Goal: Information Seeking & Learning: Learn about a topic

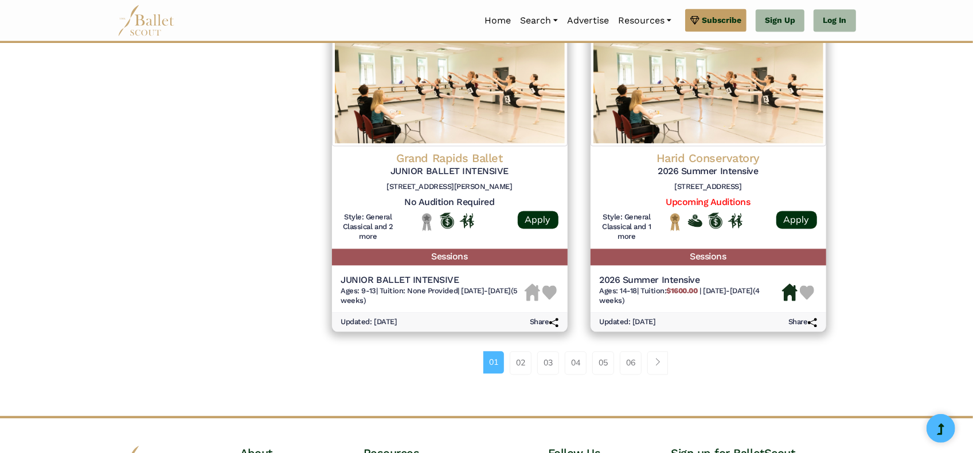
scroll to position [1521, 0]
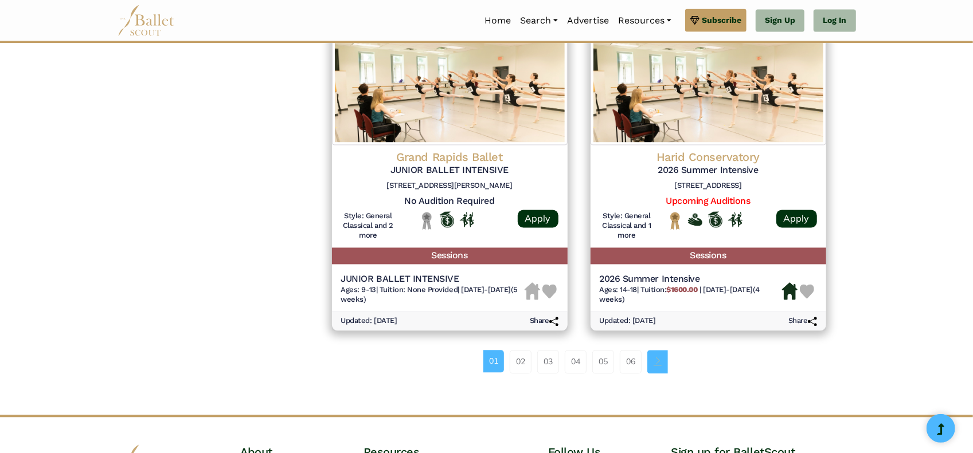
click at [655, 363] on span "Page navigation example" at bounding box center [657, 361] width 8 height 8
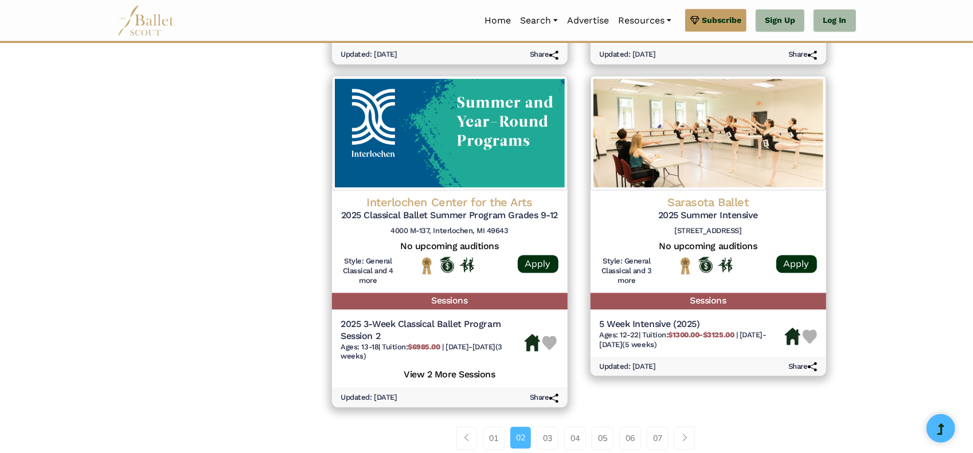
scroll to position [1664, 0]
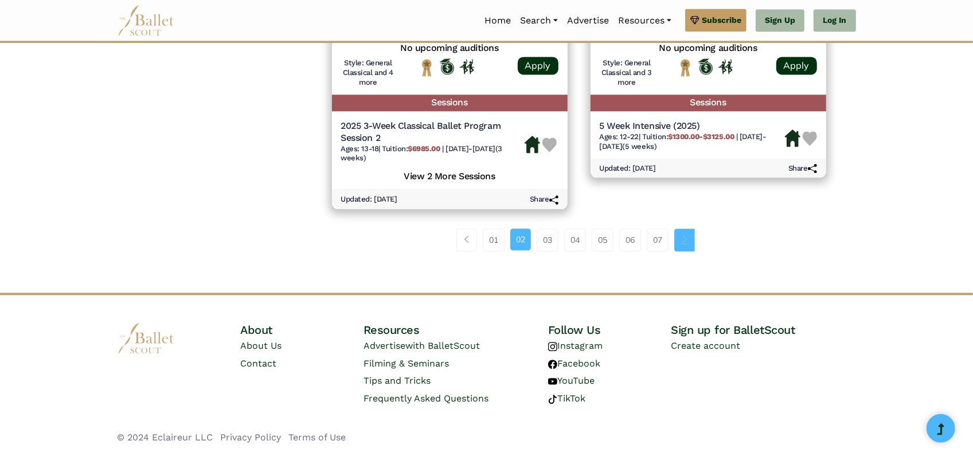
click at [691, 240] on link "Page navigation example" at bounding box center [684, 240] width 21 height 23
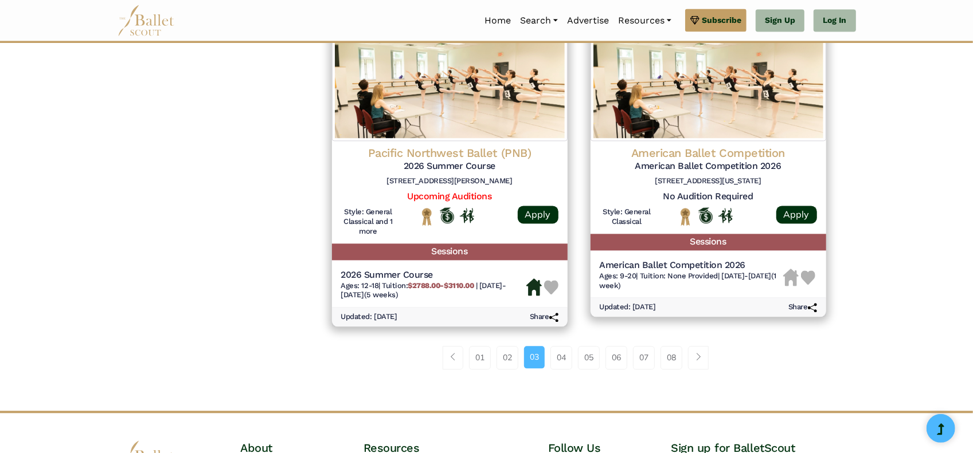
scroll to position [1539, 0]
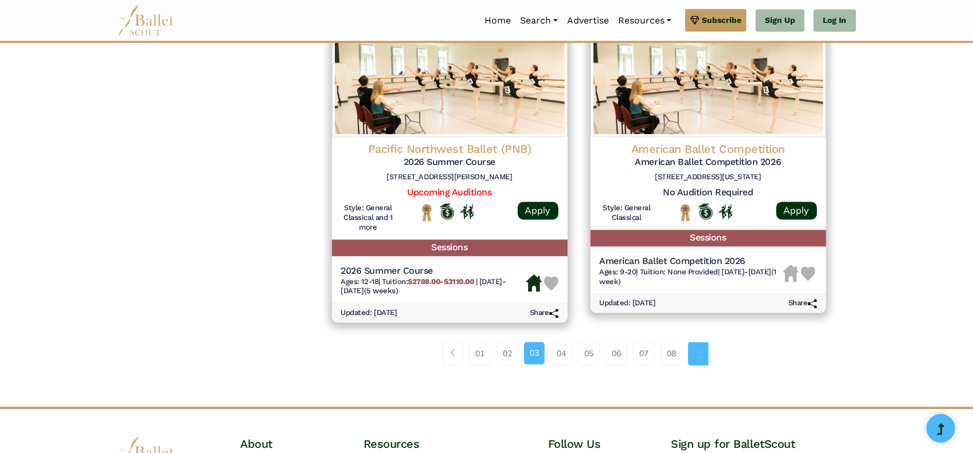
click at [700, 349] on span "Page navigation example" at bounding box center [698, 353] width 8 height 8
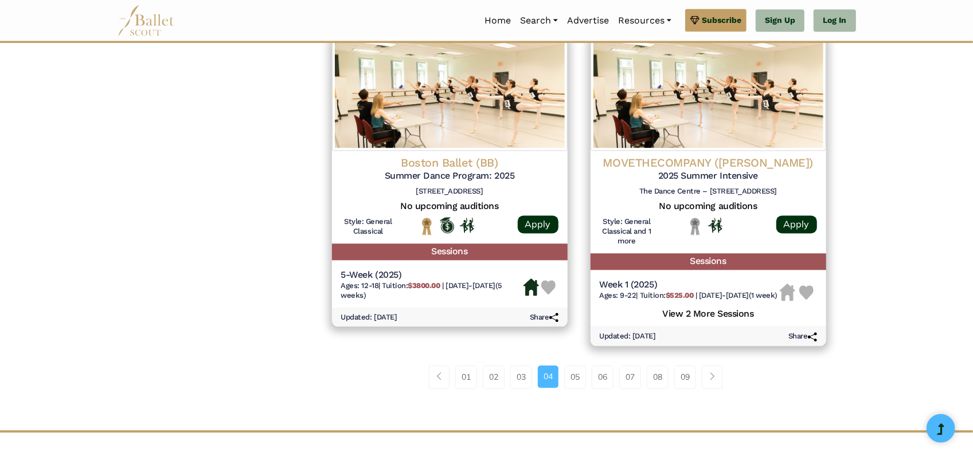
scroll to position [1516, 0]
click at [718, 382] on link "Page navigation example" at bounding box center [712, 376] width 21 height 23
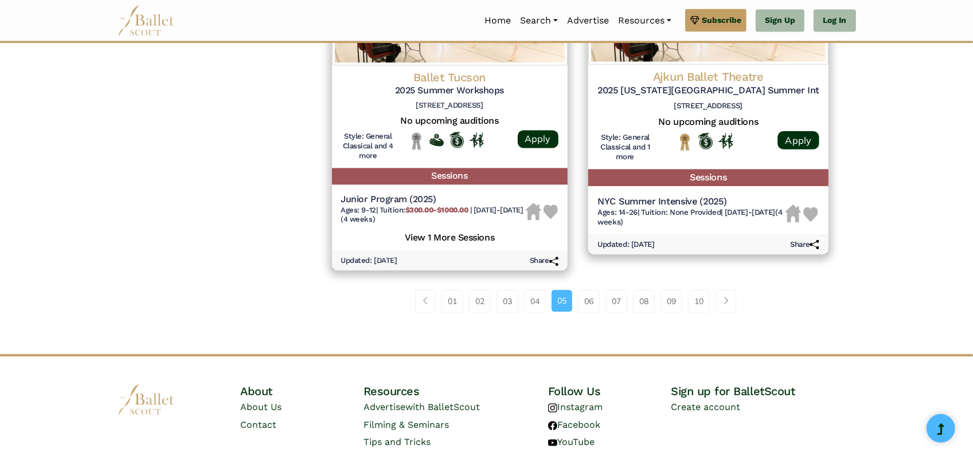
scroll to position [1604, 0]
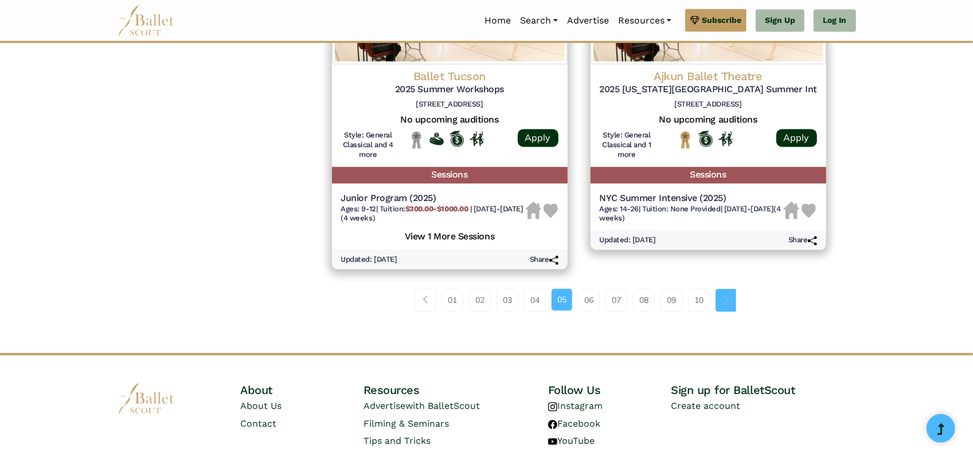
click at [724, 309] on link "Page navigation example" at bounding box center [725, 300] width 21 height 23
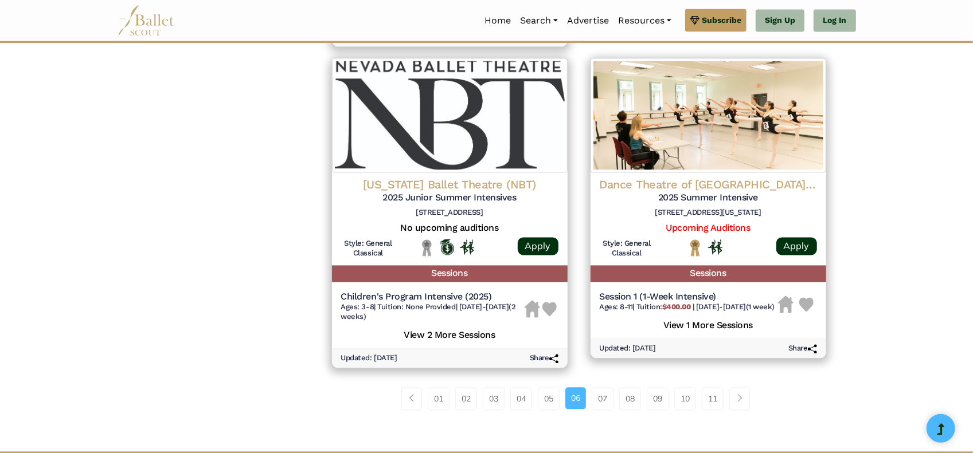
scroll to position [1510, 0]
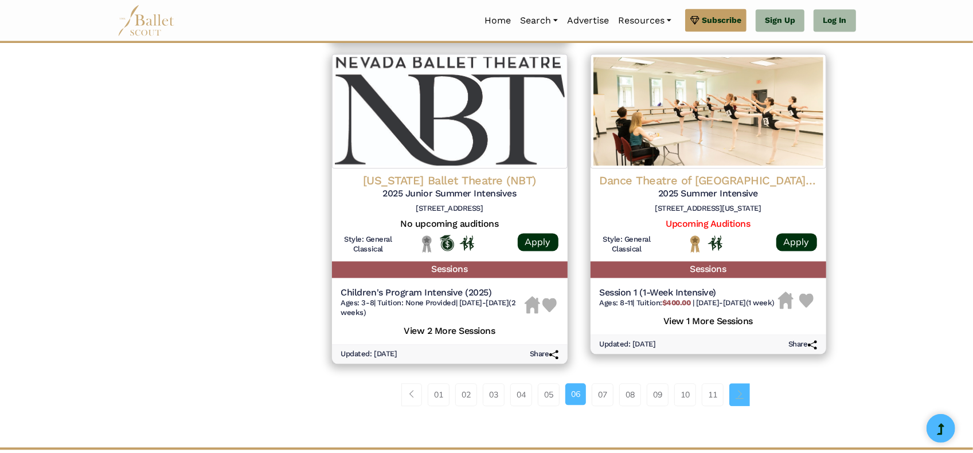
click at [731, 393] on link "Page navigation example" at bounding box center [739, 394] width 21 height 23
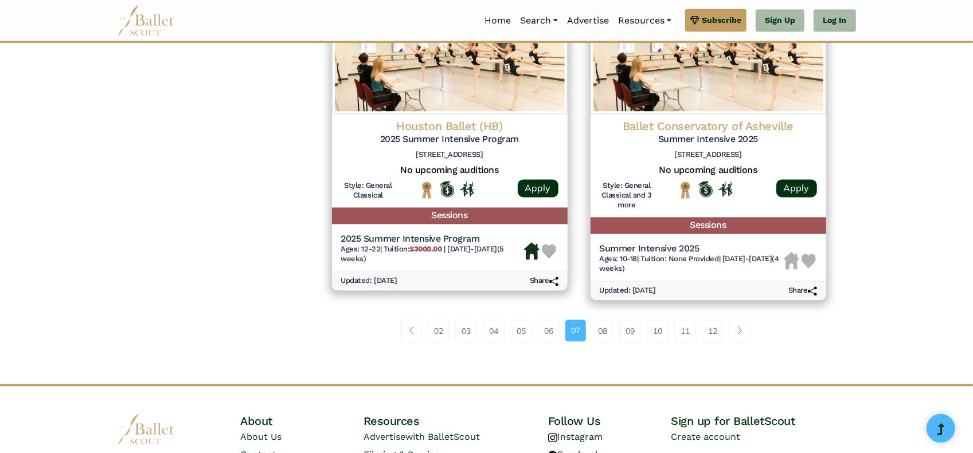
scroll to position [1593, 0]
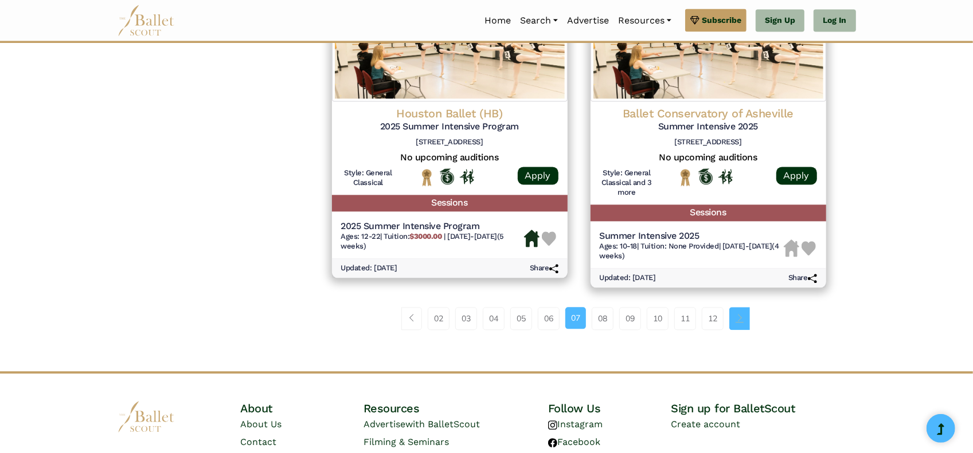
click at [742, 322] on span "Page navigation example" at bounding box center [739, 318] width 8 height 8
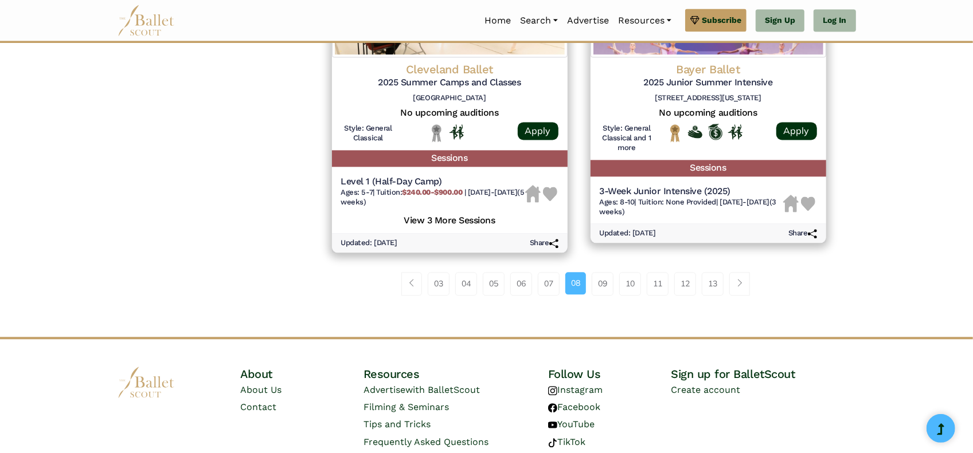
scroll to position [1610, 0]
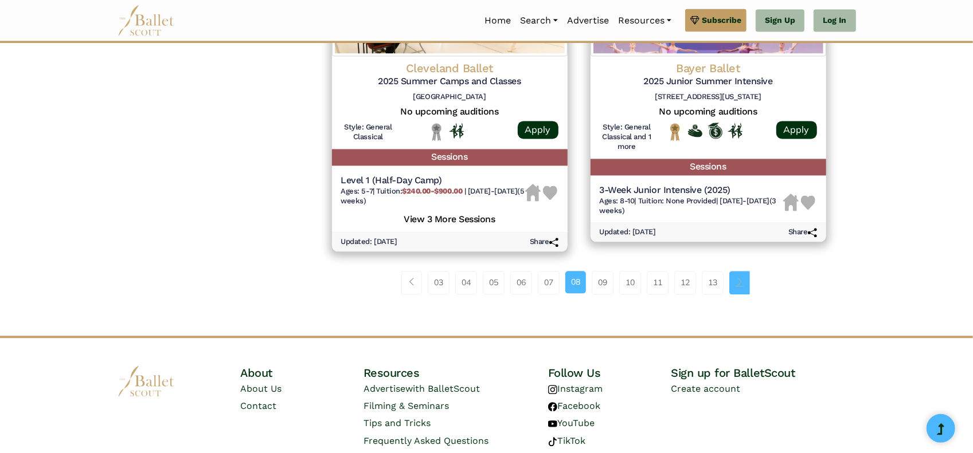
click at [739, 286] on span "Page navigation example" at bounding box center [739, 282] width 8 height 8
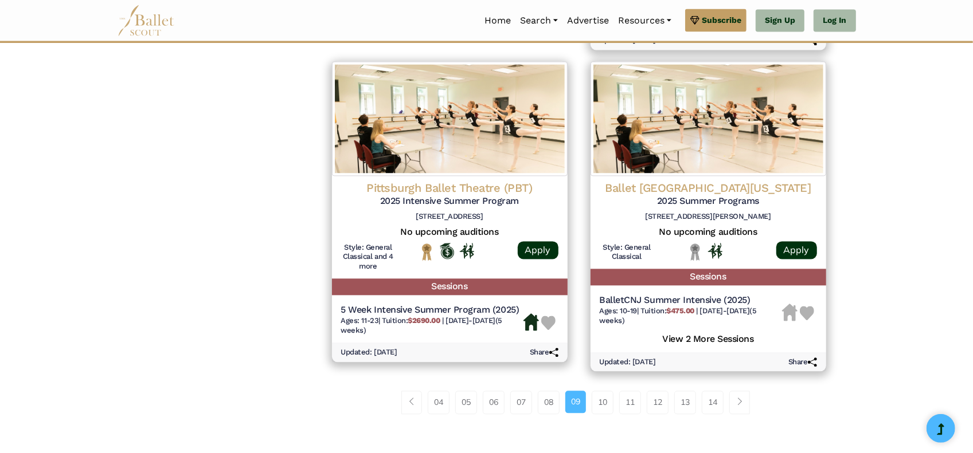
scroll to position [1471, 0]
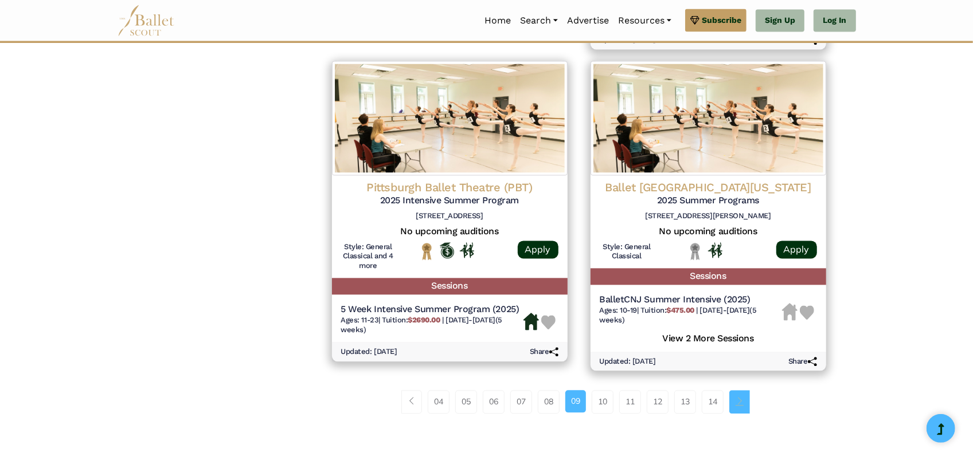
click at [738, 405] on link "Page navigation example" at bounding box center [739, 401] width 21 height 23
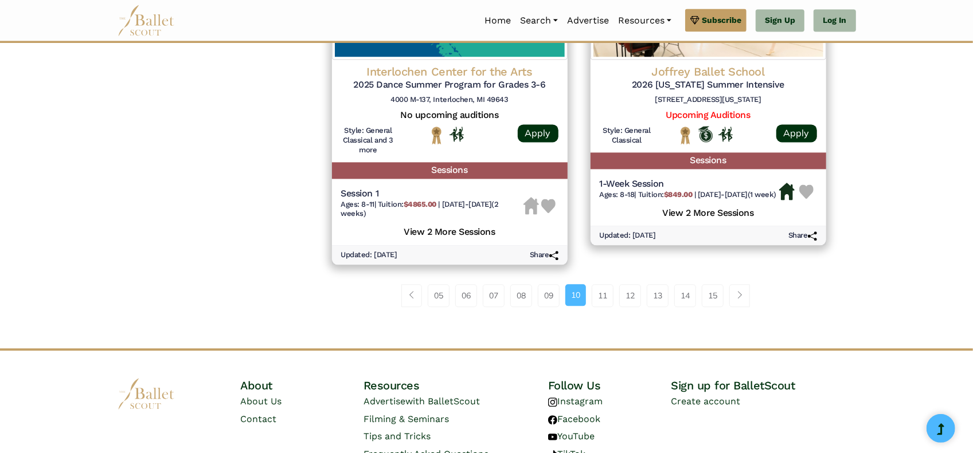
scroll to position [1627, 0]
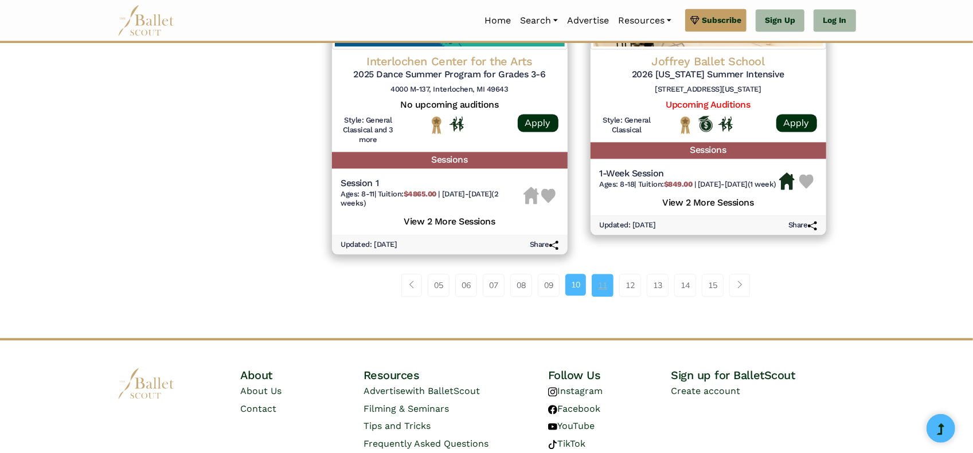
click at [597, 293] on link "11" at bounding box center [602, 285] width 22 height 23
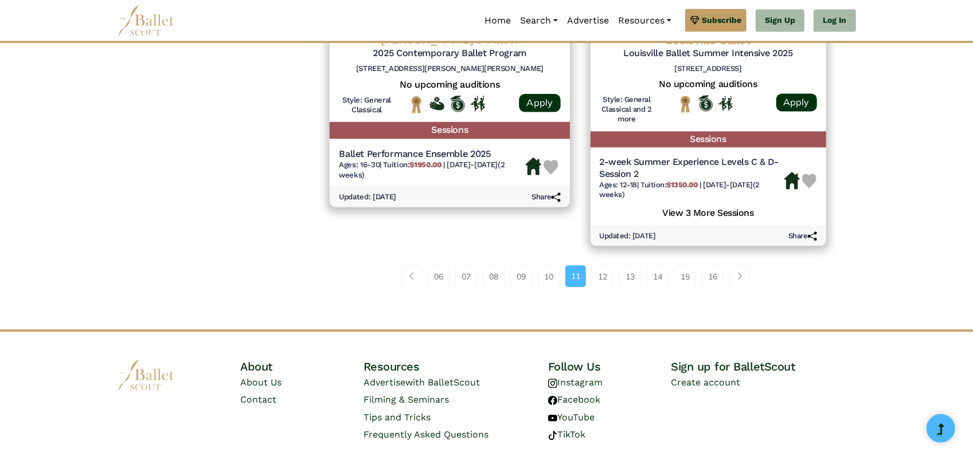
scroll to position [1660, 0]
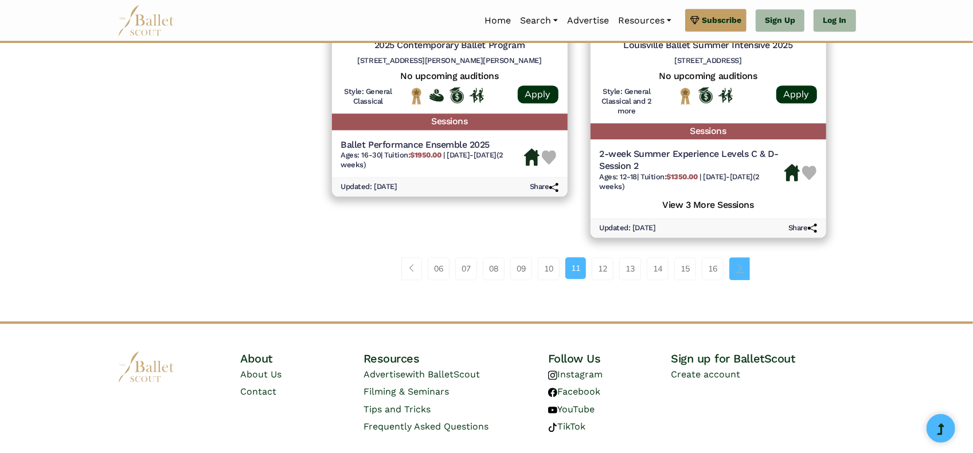
click at [745, 261] on link "Page navigation example" at bounding box center [739, 268] width 21 height 23
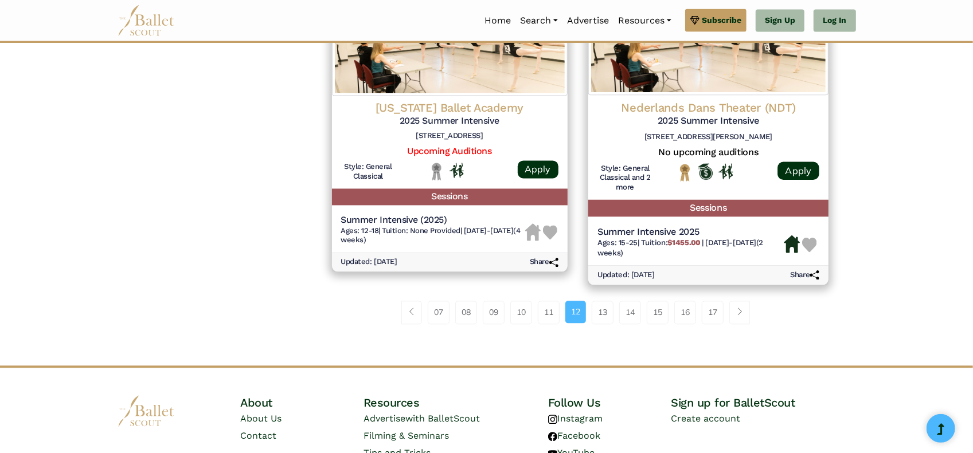
scroll to position [1574, 0]
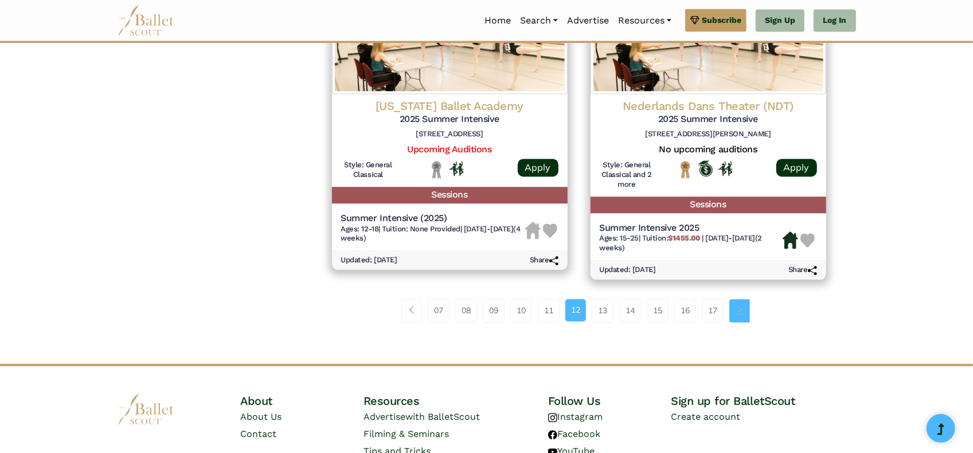
click at [746, 319] on link "Page navigation example" at bounding box center [739, 310] width 21 height 23
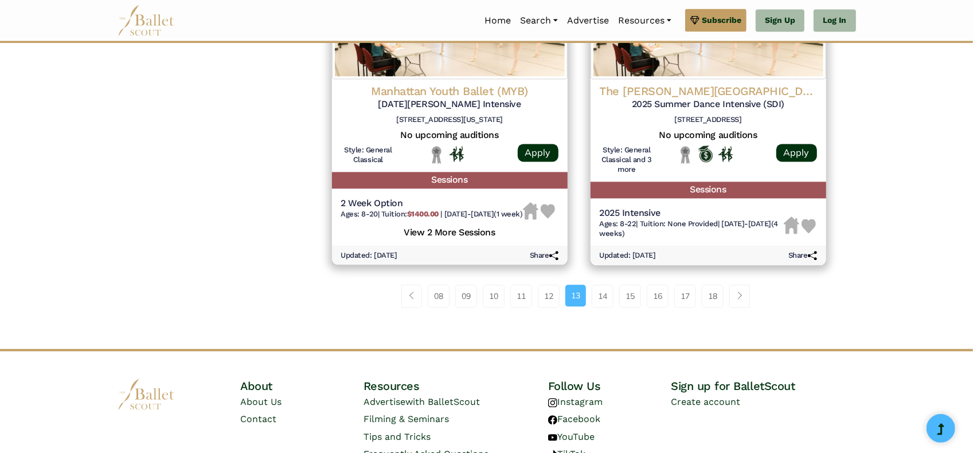
scroll to position [1568, 0]
click at [743, 299] on span "Page navigation example" at bounding box center [739, 295] width 8 height 8
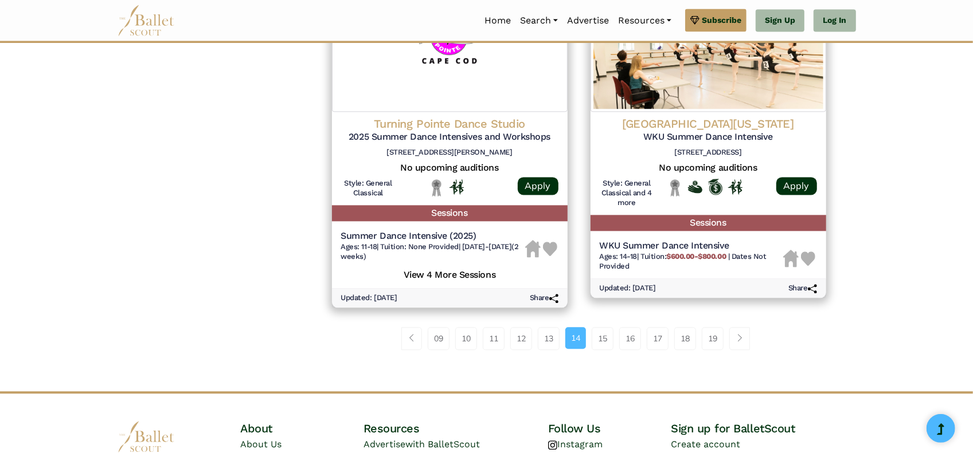
scroll to position [1596, 0]
click at [745, 335] on link "Page navigation example" at bounding box center [739, 338] width 21 height 23
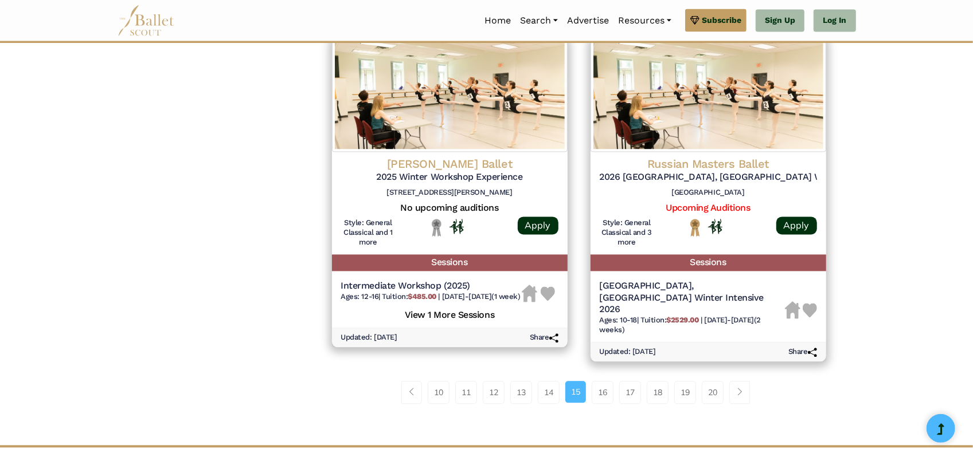
scroll to position [1515, 0]
click at [743, 395] on link "Page navigation example" at bounding box center [739, 392] width 21 height 23
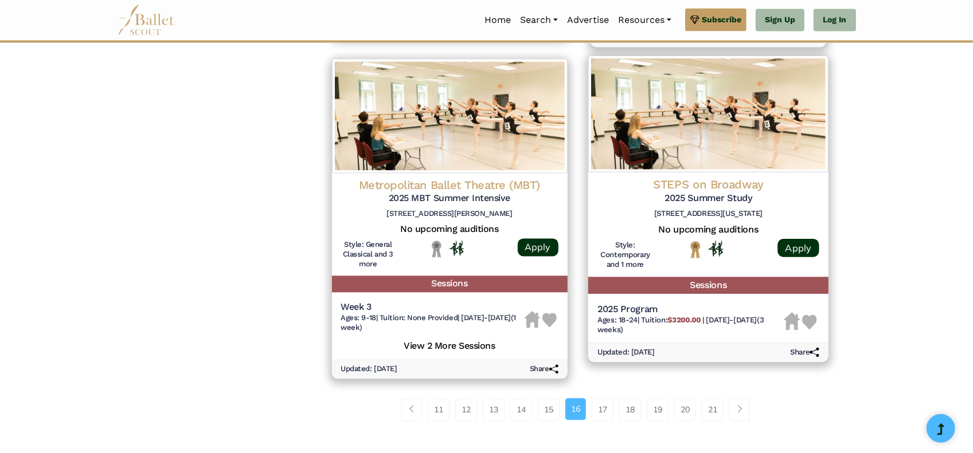
scroll to position [1455, 0]
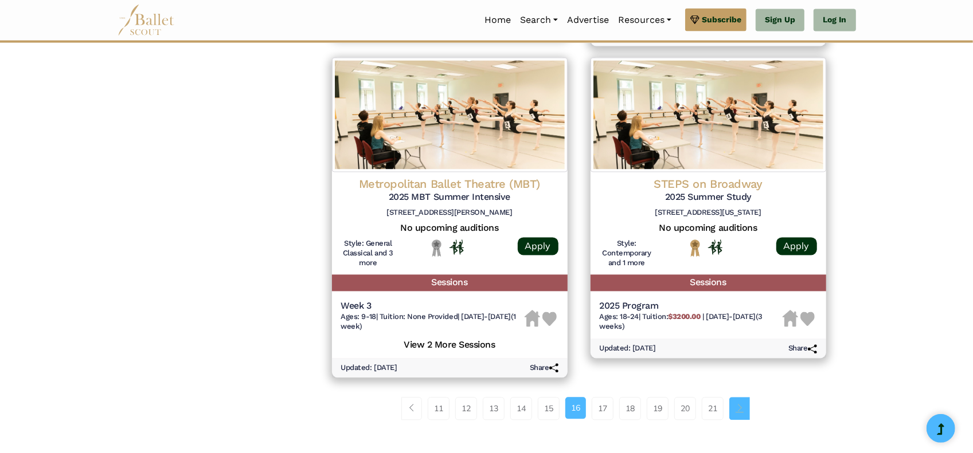
click at [747, 414] on link "Page navigation example" at bounding box center [739, 409] width 21 height 23
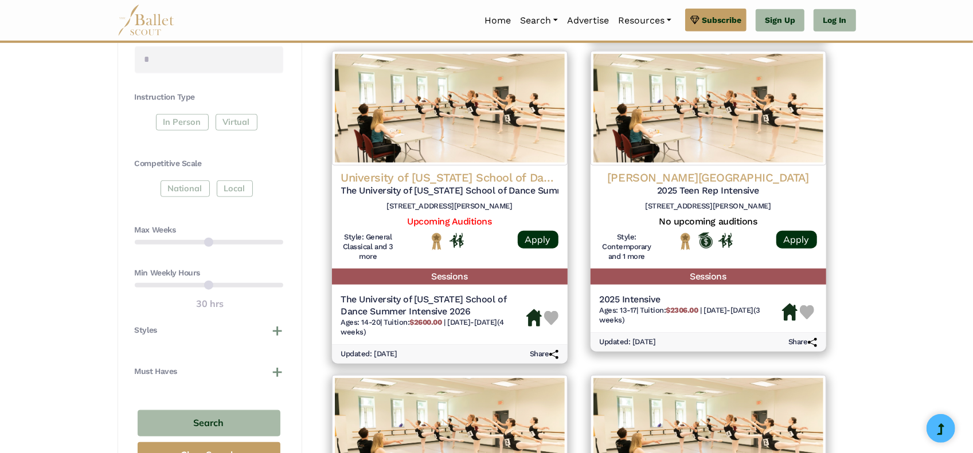
scroll to position [534, 0]
